Goal: Check status: Check status

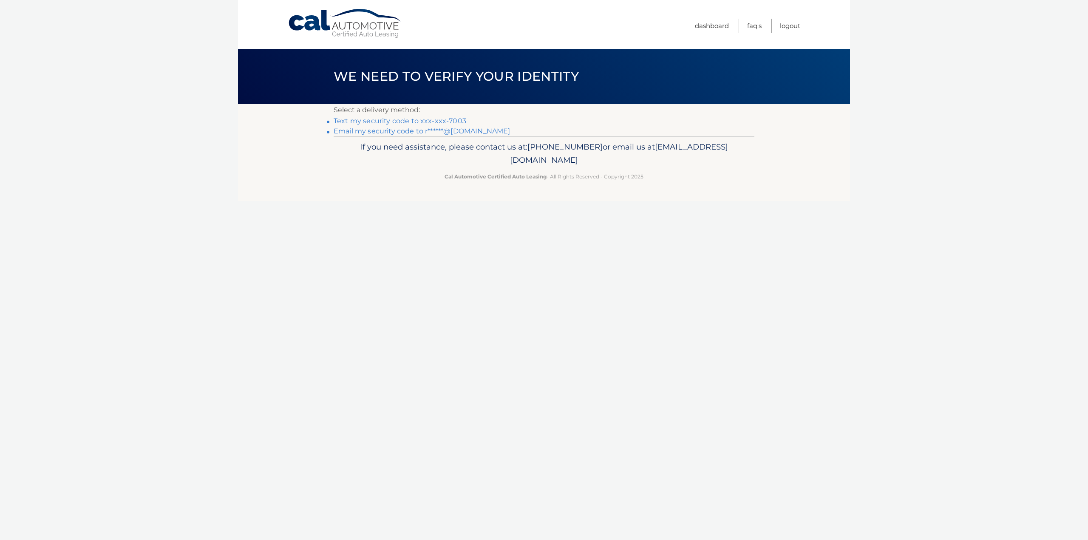
click at [451, 133] on link "Email my security code to r******@[DOMAIN_NAME]" at bounding box center [422, 131] width 177 height 8
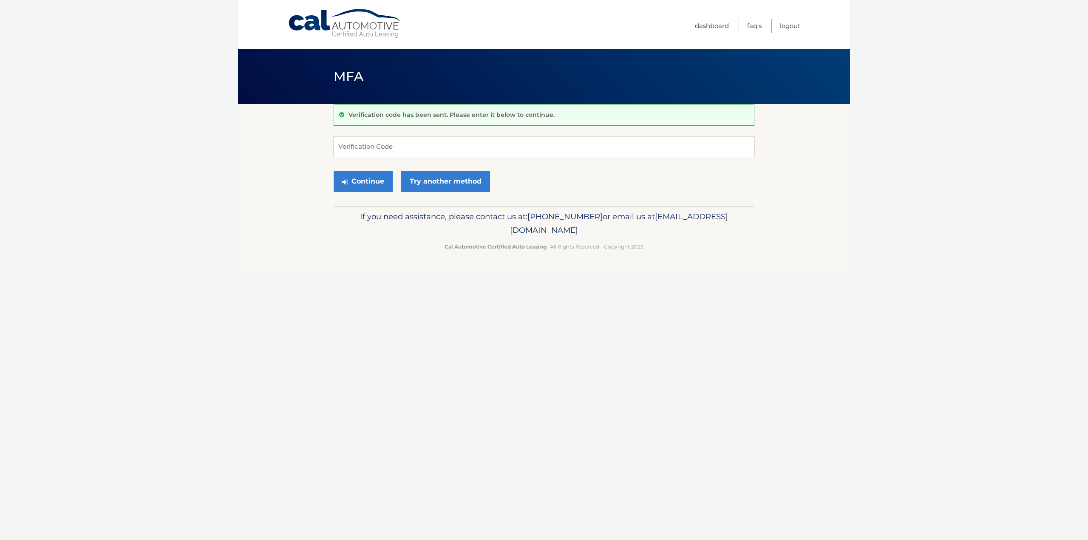
click at [527, 143] on input "Verification Code" at bounding box center [544, 146] width 421 height 21
type input "198258"
click at [334, 171] on button "Continue" at bounding box center [363, 181] width 59 height 21
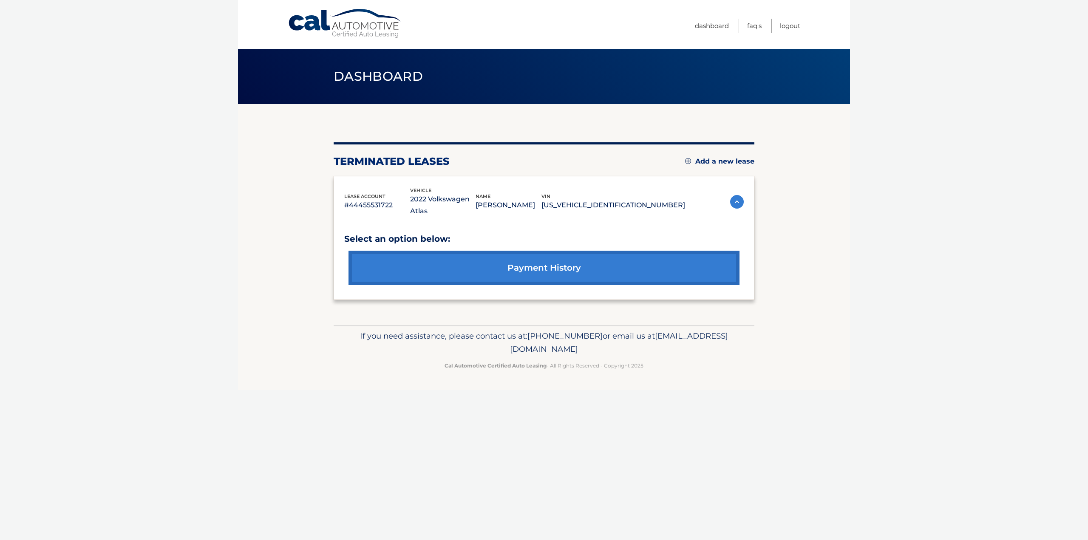
click at [736, 198] on img at bounding box center [737, 202] width 14 height 14
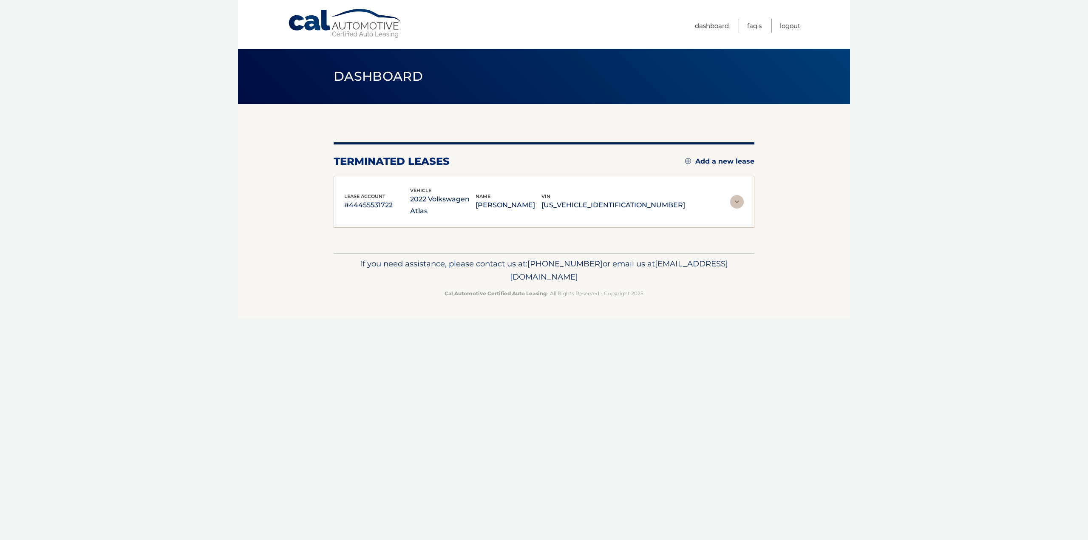
click at [737, 198] on img at bounding box center [737, 202] width 14 height 14
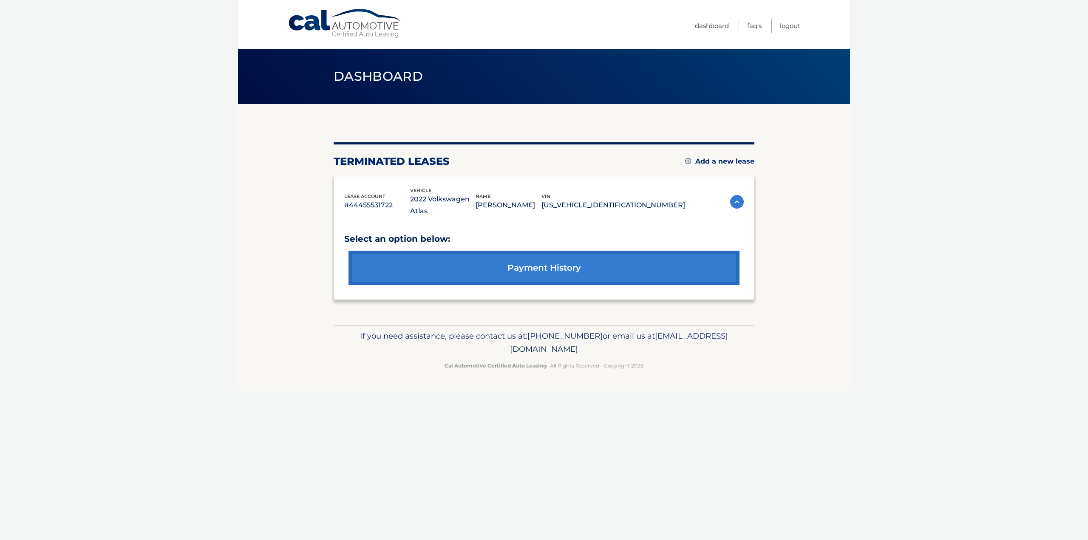
click at [567, 266] on link "payment history" at bounding box center [543, 268] width 391 height 34
